Goal: Information Seeking & Learning: Learn about a topic

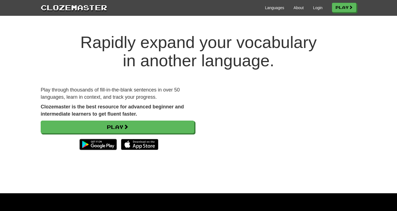
click at [137, 136] on div at bounding box center [118, 144] width 154 height 17
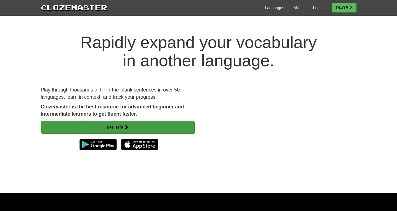
click at [137, 129] on link "Play" at bounding box center [118, 127] width 154 height 13
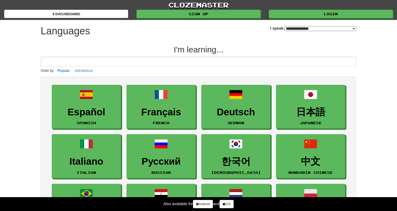
select select "*******"
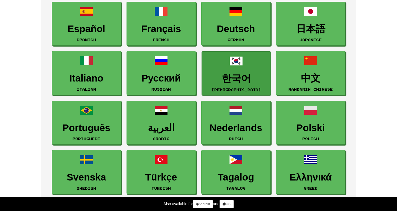
scroll to position [100, 0]
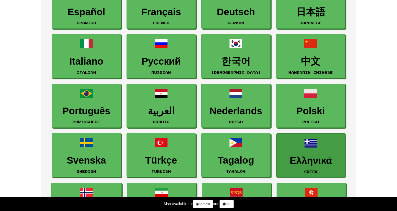
click at [314, 143] on span at bounding box center [310, 142] width 13 height 13
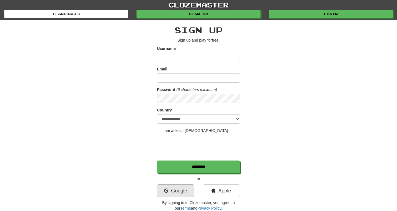
click at [187, 186] on link "Google" at bounding box center [175, 190] width 37 height 13
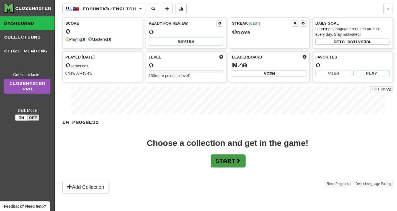
click at [222, 159] on button "Start" at bounding box center [228, 160] width 35 height 13
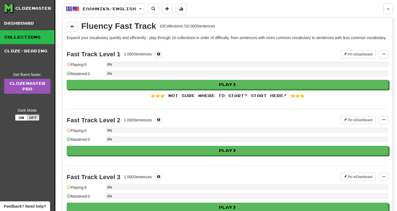
click at [221, 95] on div "Fast Track Level 1 1.000 Sentences Pin to Dashboard Pin to Dashboard Manage Sen…" at bounding box center [228, 76] width 322 height 66
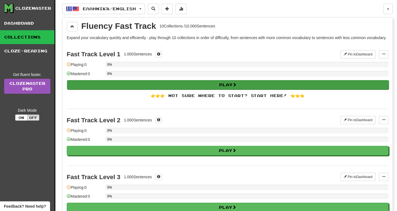
click at [220, 89] on button "Play" at bounding box center [228, 84] width 322 height 9
select select "**"
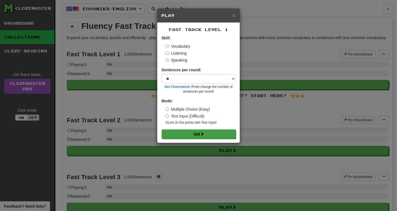
click at [202, 132] on span at bounding box center [202, 134] width 4 height 4
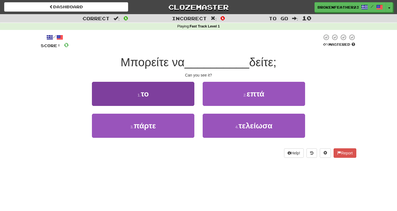
click at [166, 96] on button "1 . το" at bounding box center [143, 94] width 103 height 24
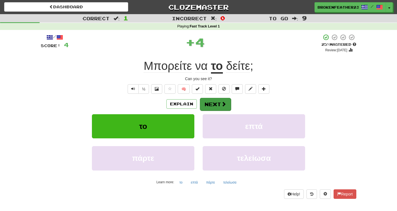
click at [216, 105] on button "Next" at bounding box center [215, 104] width 31 height 13
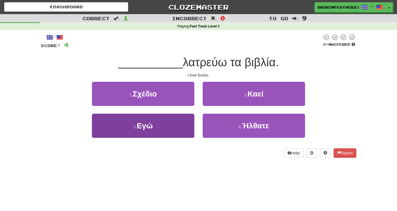
click at [188, 129] on button "3 . Εγώ" at bounding box center [143, 126] width 103 height 24
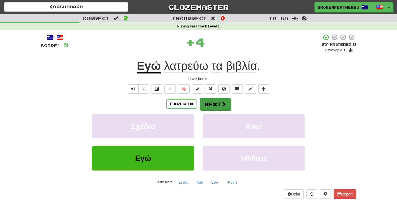
click at [224, 98] on button "Next" at bounding box center [215, 104] width 31 height 13
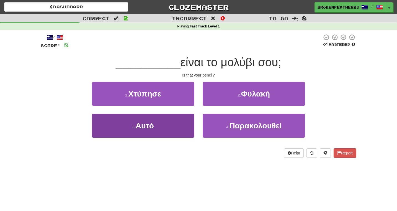
click at [187, 130] on button "3 . Αυτό" at bounding box center [143, 126] width 103 height 24
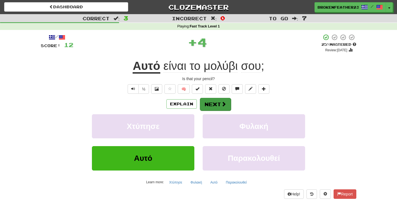
click at [222, 99] on button "Next" at bounding box center [215, 104] width 31 height 13
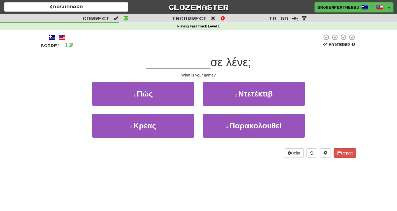
click at [184, 108] on div "1 . Πώς" at bounding box center [143, 98] width 111 height 32
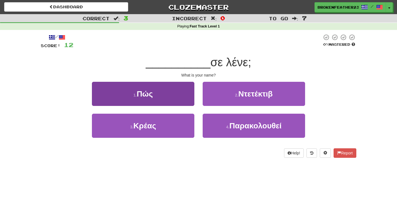
click at [180, 100] on button "1 . Πώς" at bounding box center [143, 94] width 103 height 24
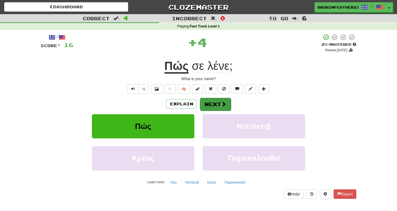
click at [216, 102] on button "Next" at bounding box center [215, 104] width 31 height 13
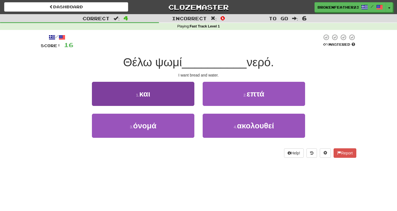
click at [172, 98] on button "1 . και" at bounding box center [143, 94] width 103 height 24
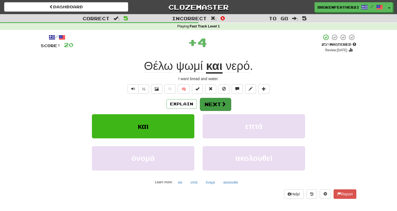
click at [208, 101] on button "Next" at bounding box center [215, 104] width 31 height 13
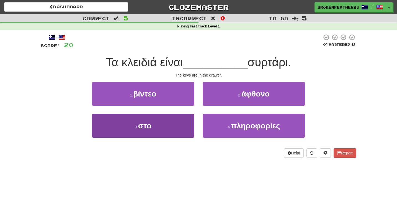
click at [178, 125] on button "3 . στο" at bounding box center [143, 126] width 103 height 24
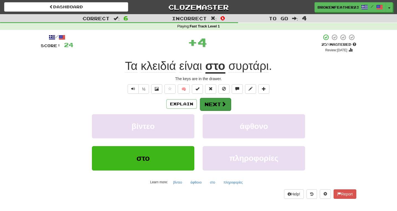
click at [217, 105] on button "Next" at bounding box center [215, 104] width 31 height 13
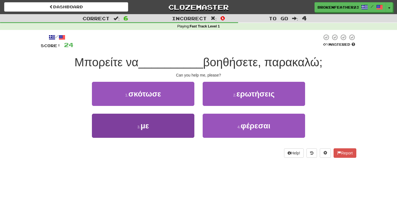
click at [174, 118] on button "3 . με" at bounding box center [143, 126] width 103 height 24
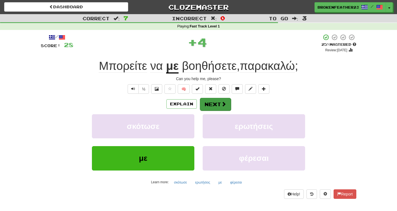
click at [219, 106] on button "Next" at bounding box center [215, 104] width 31 height 13
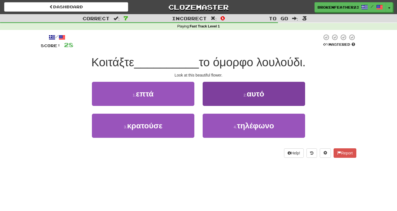
click at [230, 91] on button "2 . αυτό" at bounding box center [254, 94] width 103 height 24
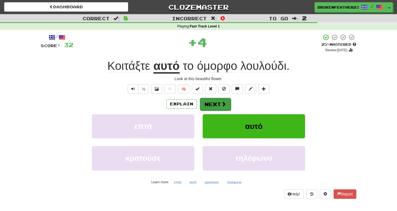
click at [220, 104] on button "Next" at bounding box center [215, 104] width 31 height 13
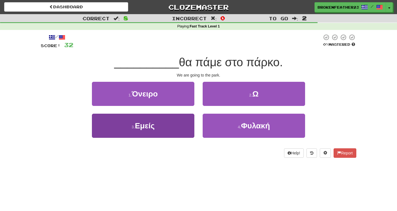
click at [183, 119] on button "3 . Εμείς" at bounding box center [143, 126] width 103 height 24
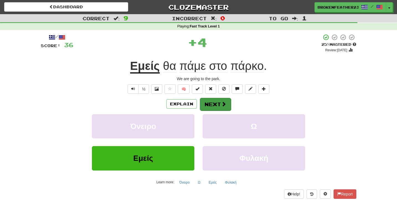
click at [221, 108] on button "Next" at bounding box center [215, 104] width 31 height 13
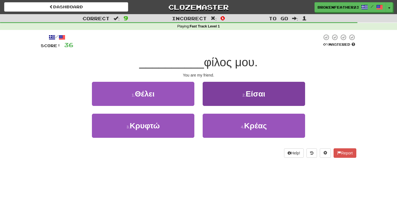
click at [224, 101] on button "2 . Είσαι" at bounding box center [254, 94] width 103 height 24
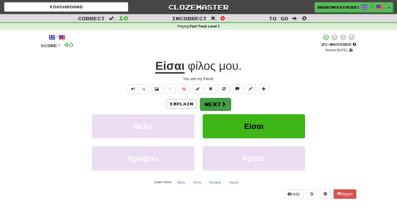
click at [219, 107] on button "Next" at bounding box center [215, 104] width 31 height 13
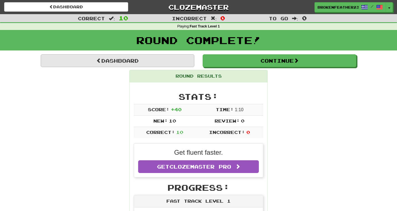
click at [172, 60] on link "Dashboard" at bounding box center [118, 60] width 154 height 13
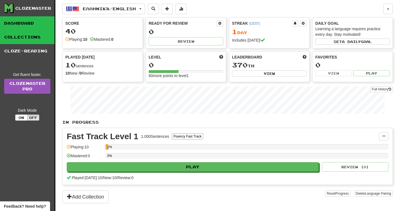
click at [31, 38] on link "Collections" at bounding box center [27, 37] width 55 height 14
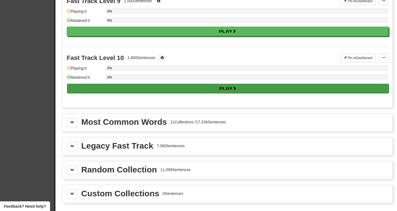
scroll to position [504, 0]
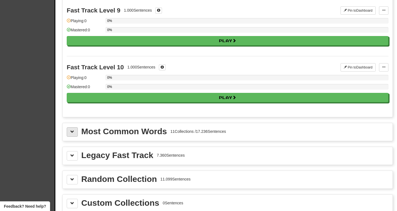
click at [71, 134] on span at bounding box center [72, 132] width 4 height 4
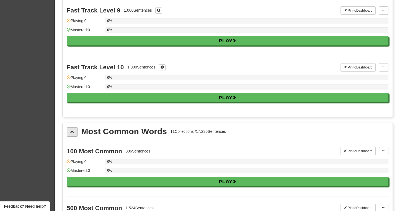
click at [71, 134] on span at bounding box center [72, 132] width 4 height 4
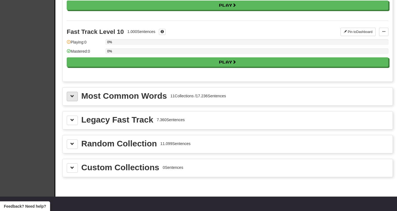
scroll to position [549, 0]
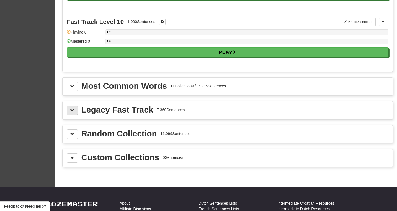
click at [72, 112] on span at bounding box center [72, 110] width 4 height 4
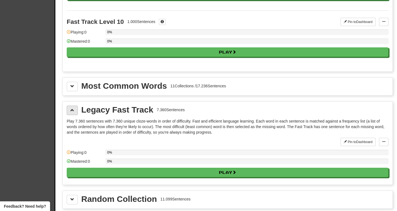
click at [72, 112] on span at bounding box center [72, 110] width 4 height 4
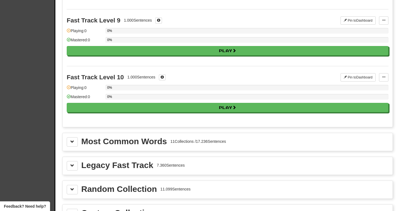
scroll to position [488, 0]
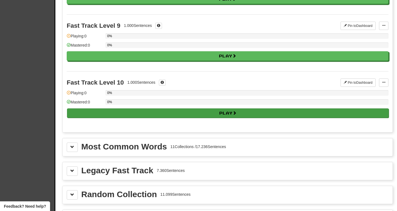
click at [110, 118] on button "Play" at bounding box center [228, 112] width 322 height 9
select select "**"
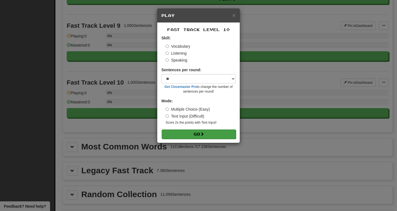
click at [183, 137] on button "Go" at bounding box center [199, 133] width 74 height 9
click at [232, 17] on span "×" at bounding box center [233, 15] width 3 height 6
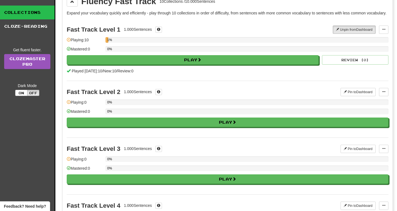
scroll to position [0, 0]
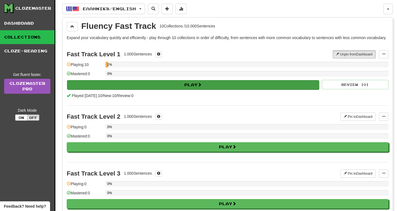
click at [221, 87] on button "Play" at bounding box center [193, 84] width 252 height 9
select select "**"
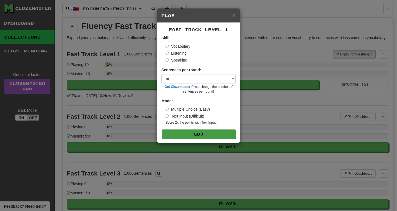
click at [182, 135] on button "Go" at bounding box center [199, 133] width 74 height 9
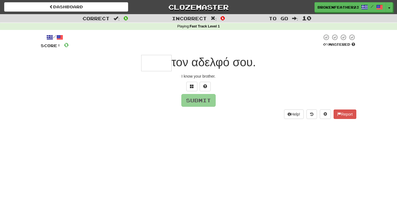
type input "*"
drag, startPoint x: 391, startPoint y: 8, endPoint x: 153, endPoint y: 59, distance: 243.4
click at [153, 59] on input "text" at bounding box center [156, 63] width 30 height 16
click at [199, 102] on button "Submit" at bounding box center [199, 100] width 34 height 13
type input "****"
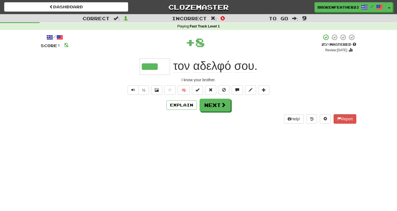
click at [212, 111] on div "/ Score: 8 + 8 25 % Mastered Review: 2025-08-16 **** τον αδελφό σου . I know yo…" at bounding box center [199, 79] width 316 height 90
click at [212, 102] on button "Next" at bounding box center [215, 105] width 31 height 13
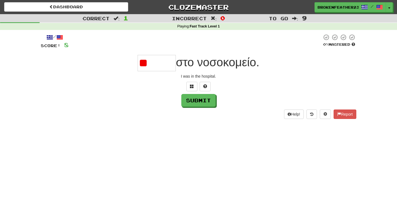
type input "*"
click at [202, 104] on button "Submit" at bounding box center [199, 100] width 34 height 13
type input "*****"
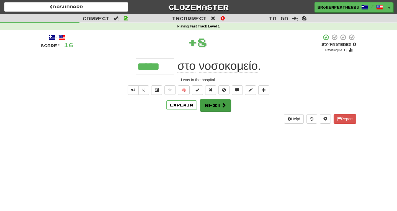
click at [211, 107] on button "Next" at bounding box center [215, 105] width 31 height 13
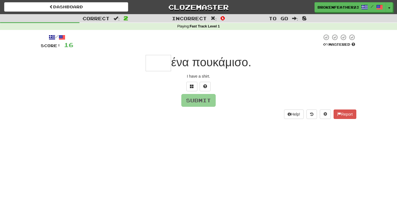
type input "*"
click at [210, 102] on button "Submit" at bounding box center [199, 100] width 34 height 13
type input "***"
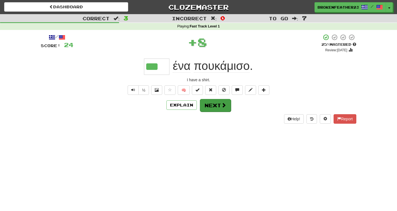
click at [215, 107] on button "Next" at bounding box center [215, 105] width 31 height 13
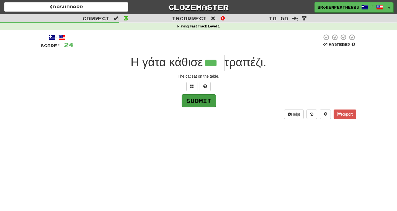
type input "***"
click at [207, 100] on button "Submit" at bounding box center [199, 100] width 34 height 13
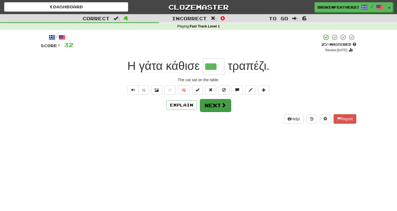
click at [210, 108] on button "Next" at bounding box center [215, 105] width 31 height 13
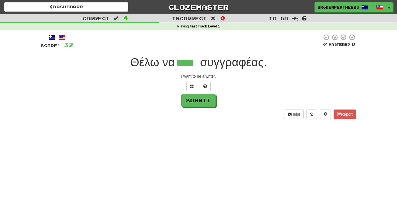
type input "****"
click at [207, 117] on div "Help! Report" at bounding box center [199, 113] width 316 height 9
click at [207, 102] on button "Submit" at bounding box center [199, 100] width 34 height 13
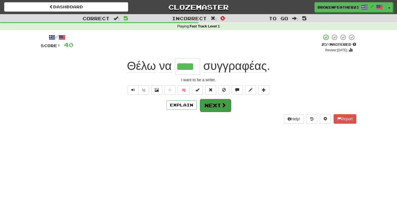
click at [209, 104] on button "Next" at bounding box center [215, 105] width 31 height 13
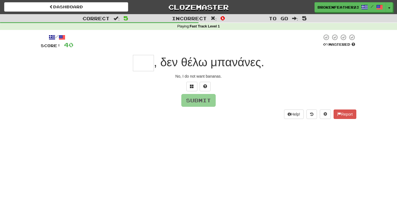
type input "*"
click at [207, 103] on button "Submit" at bounding box center [199, 100] width 34 height 13
type input "***"
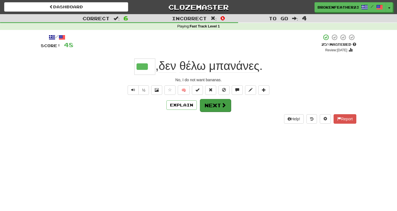
click at [217, 109] on button "Next" at bounding box center [215, 105] width 31 height 13
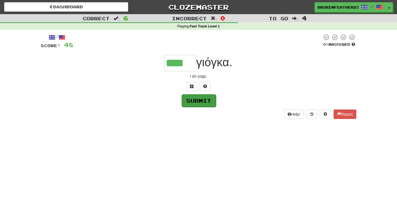
click at [208, 106] on button "Submit" at bounding box center [199, 100] width 34 height 13
type input "****"
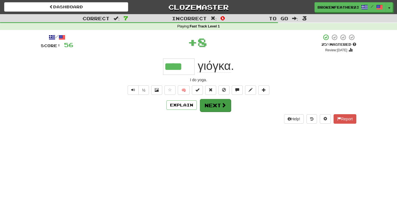
click at [215, 104] on button "Next" at bounding box center [215, 105] width 31 height 13
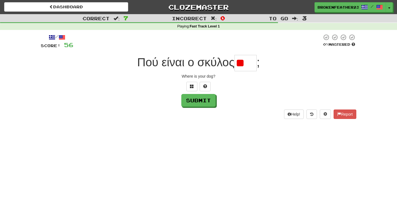
type input "*"
type input "***"
click at [193, 96] on button "Submit" at bounding box center [199, 100] width 34 height 13
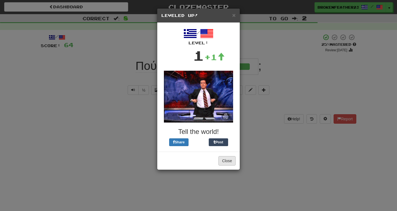
click at [227, 162] on button "Close" at bounding box center [227, 160] width 17 height 9
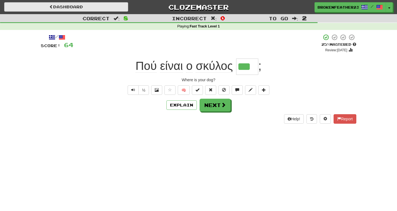
click at [112, 5] on link "Dashboard" at bounding box center [66, 6] width 124 height 9
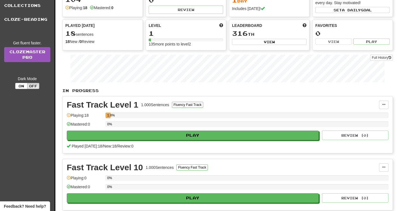
scroll to position [32, 0]
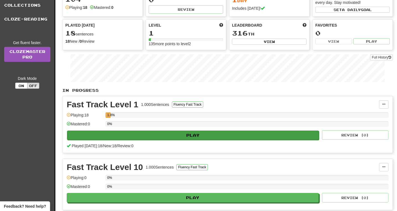
click at [150, 132] on button "Play" at bounding box center [193, 134] width 252 height 9
select select "**"
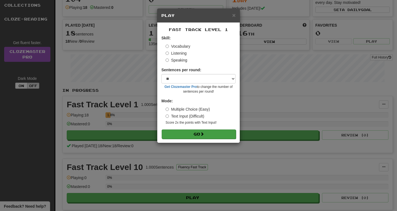
click at [180, 132] on button "Go" at bounding box center [199, 133] width 74 height 9
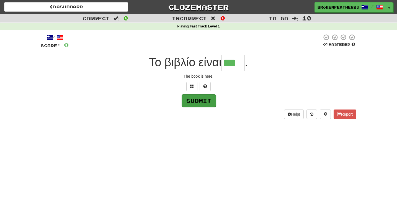
type input "***"
click at [205, 98] on button "Submit" at bounding box center [199, 100] width 34 height 13
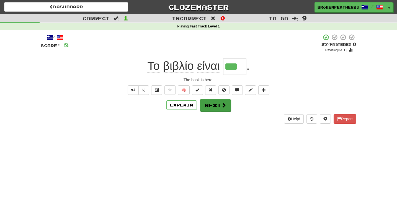
click at [215, 106] on button "Next" at bounding box center [215, 105] width 31 height 13
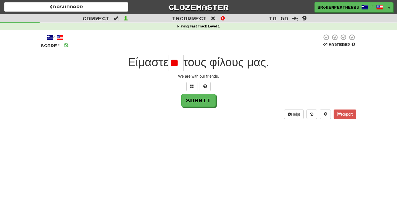
type input "*"
type input "**"
click at [196, 94] on button "Submit" at bounding box center [199, 100] width 34 height 13
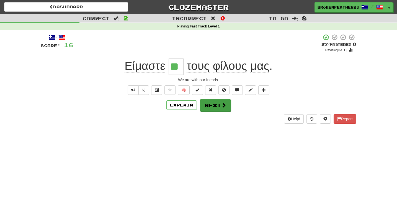
click at [213, 107] on button "Next" at bounding box center [215, 105] width 31 height 13
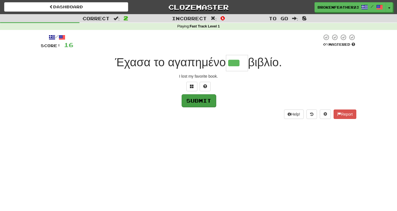
type input "***"
click at [204, 104] on button "Submit" at bounding box center [199, 100] width 34 height 13
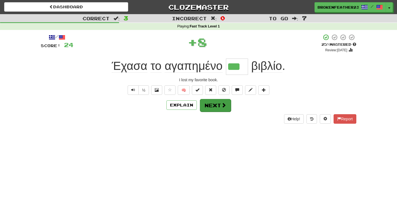
click at [204, 104] on button "Next" at bounding box center [215, 105] width 31 height 13
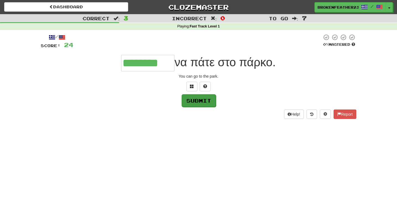
type input "********"
click at [208, 102] on button "Submit" at bounding box center [199, 100] width 34 height 13
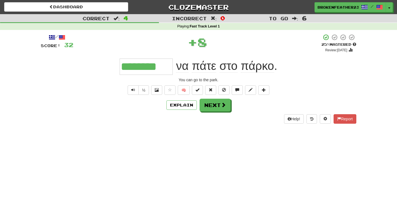
click at [208, 102] on button "Next" at bounding box center [215, 105] width 31 height 13
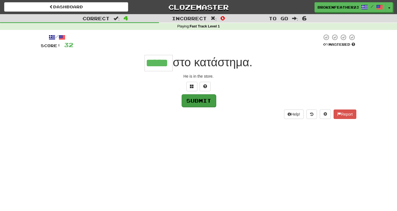
type input "*****"
click at [206, 101] on button "Submit" at bounding box center [199, 100] width 34 height 13
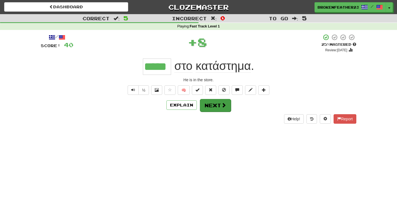
click at [210, 105] on button "Next" at bounding box center [215, 105] width 31 height 13
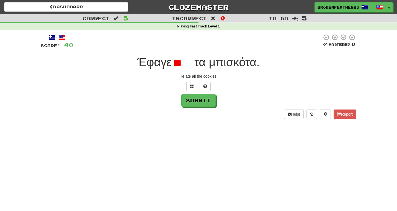
type input "*"
type input "***"
click at [207, 101] on button "Submit" at bounding box center [199, 100] width 34 height 13
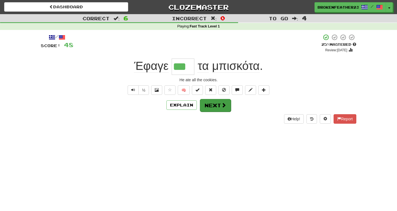
click at [217, 107] on button "Next" at bounding box center [215, 105] width 31 height 13
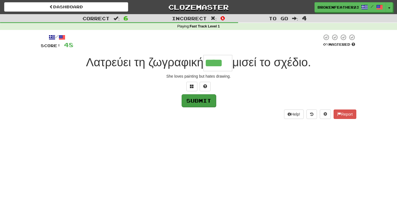
type input "****"
click at [203, 106] on button "Submit" at bounding box center [199, 100] width 34 height 13
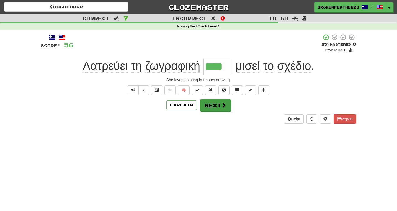
click at [212, 106] on button "Next" at bounding box center [215, 105] width 31 height 13
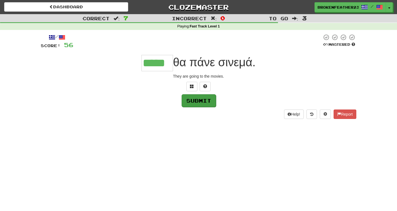
type input "*****"
click at [210, 102] on button "Submit" at bounding box center [199, 100] width 34 height 13
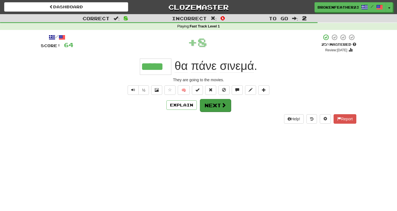
click at [211, 103] on button "Next" at bounding box center [215, 105] width 31 height 13
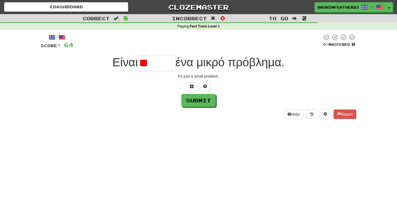
type input "*"
click at [293, 116] on button "Help!" at bounding box center [294, 113] width 20 height 9
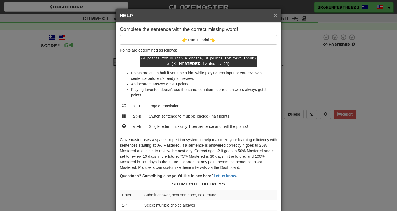
click at [275, 17] on span "×" at bounding box center [275, 15] width 3 height 6
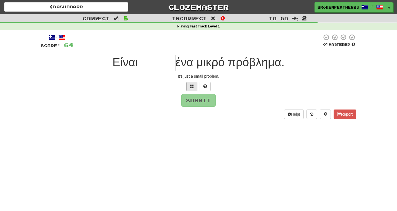
click at [193, 85] on span at bounding box center [192, 86] width 4 height 4
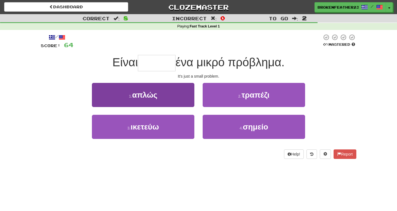
click at [173, 91] on button "1 . απλώς" at bounding box center [143, 95] width 103 height 24
type input "*****"
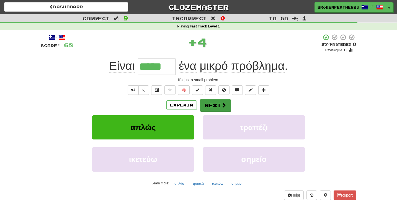
click at [212, 108] on button "Next" at bounding box center [215, 105] width 31 height 13
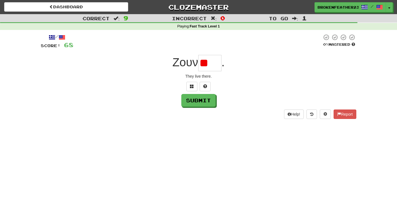
type input "*"
click at [191, 86] on span at bounding box center [192, 86] width 4 height 4
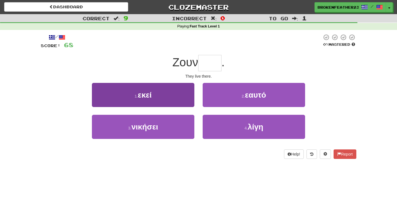
click at [186, 89] on button "1 . εκεί" at bounding box center [143, 95] width 103 height 24
type input "****"
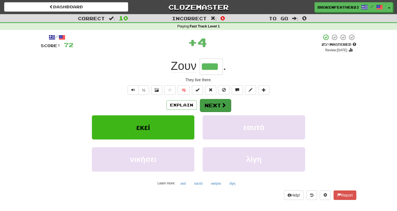
click at [206, 102] on button "Next" at bounding box center [215, 105] width 31 height 13
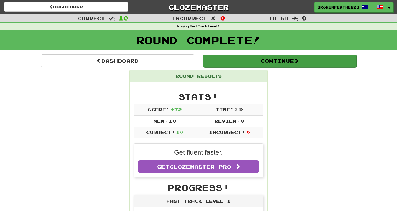
click at [236, 62] on button "Continue" at bounding box center [280, 61] width 154 height 13
